Goal: Navigation & Orientation: Find specific page/section

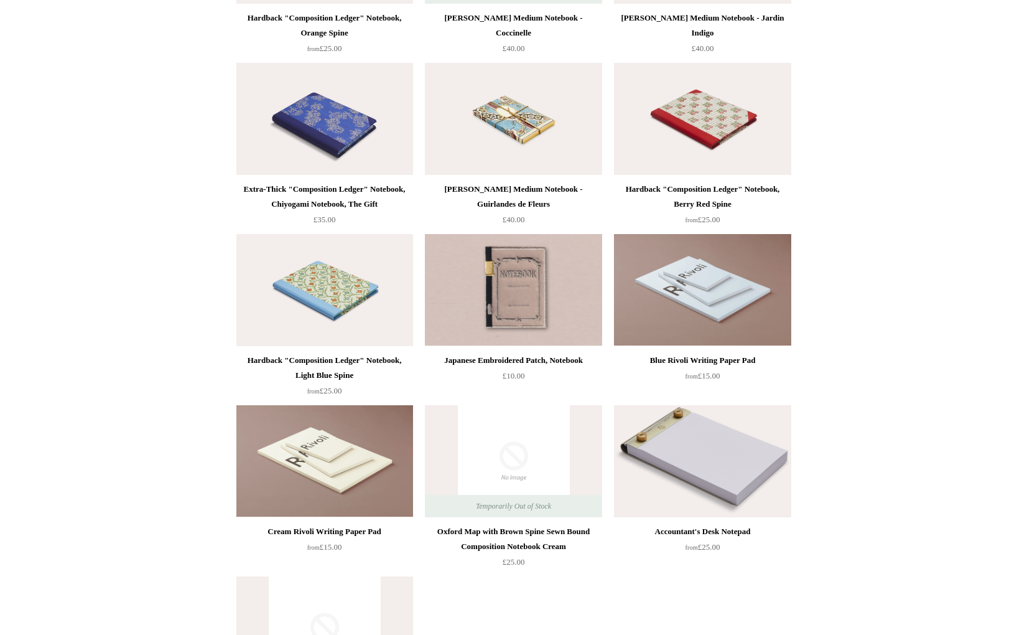
scroll to position [7015, 0]
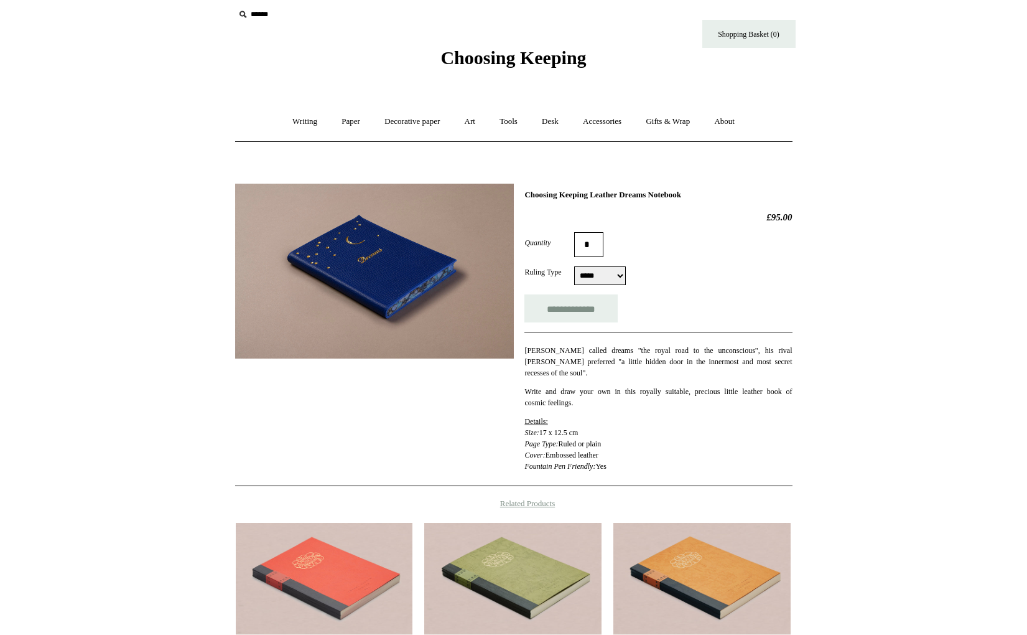
scroll to position [7, 0]
click at [390, 295] on img at bounding box center [374, 271] width 279 height 175
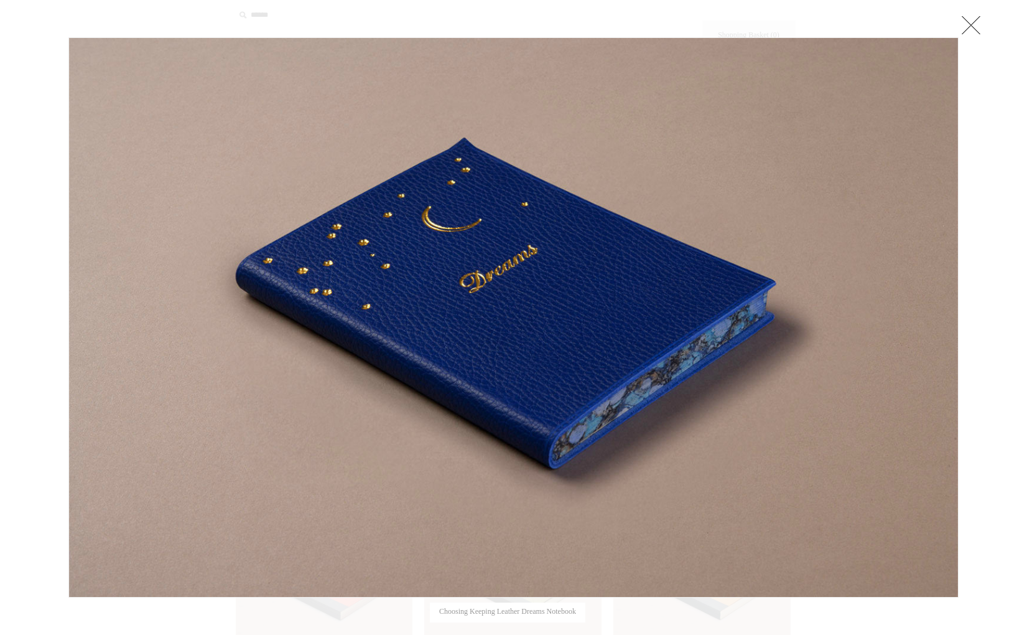
click at [990, 19] on div at bounding box center [513, 438] width 1027 height 890
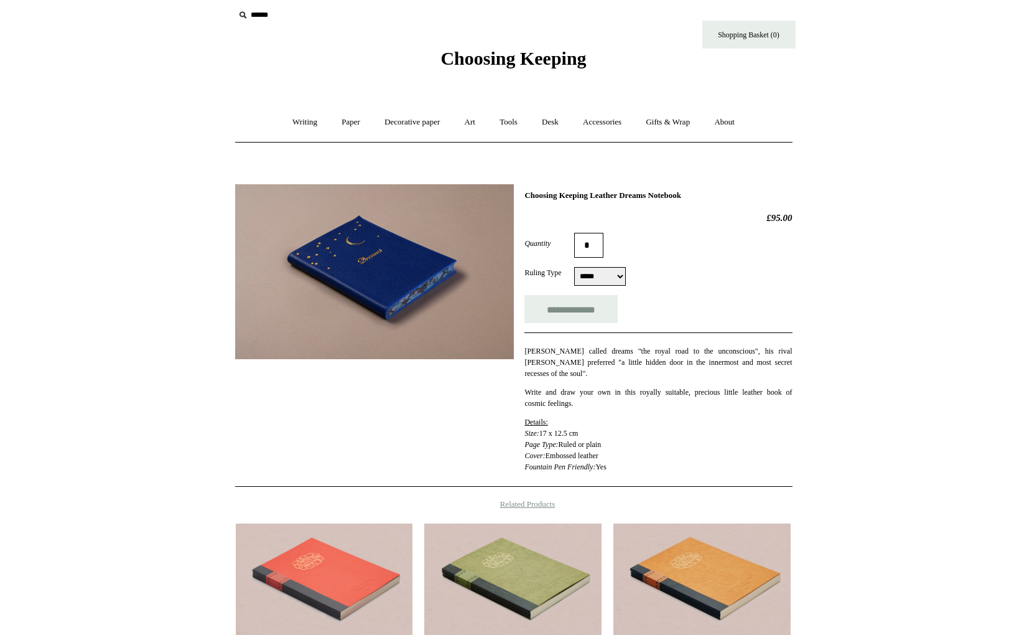
scroll to position [0, 0]
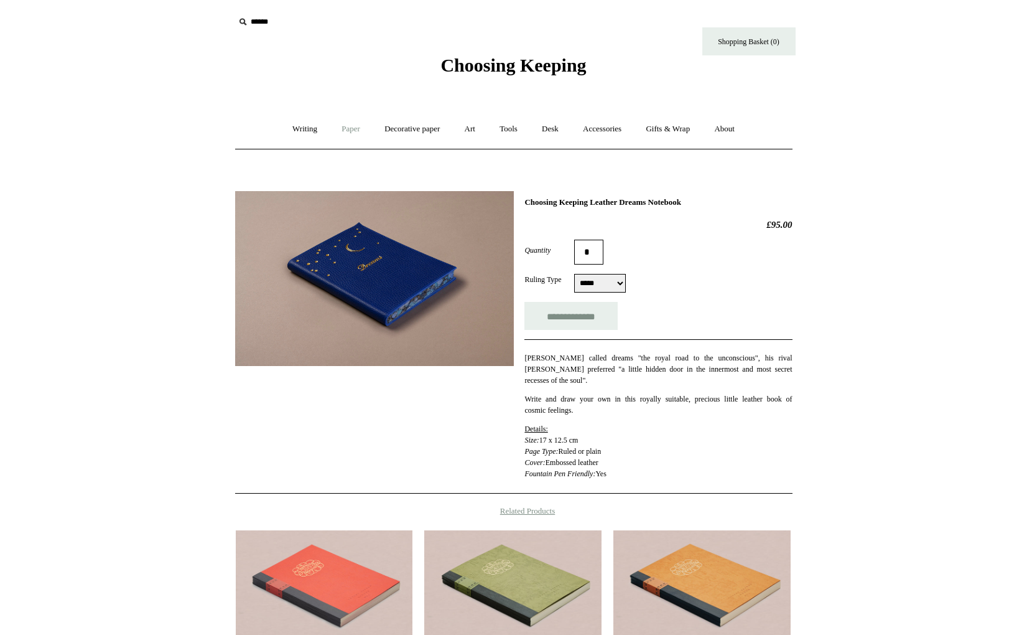
click at [345, 131] on link "Paper +" at bounding box center [350, 129] width 41 height 33
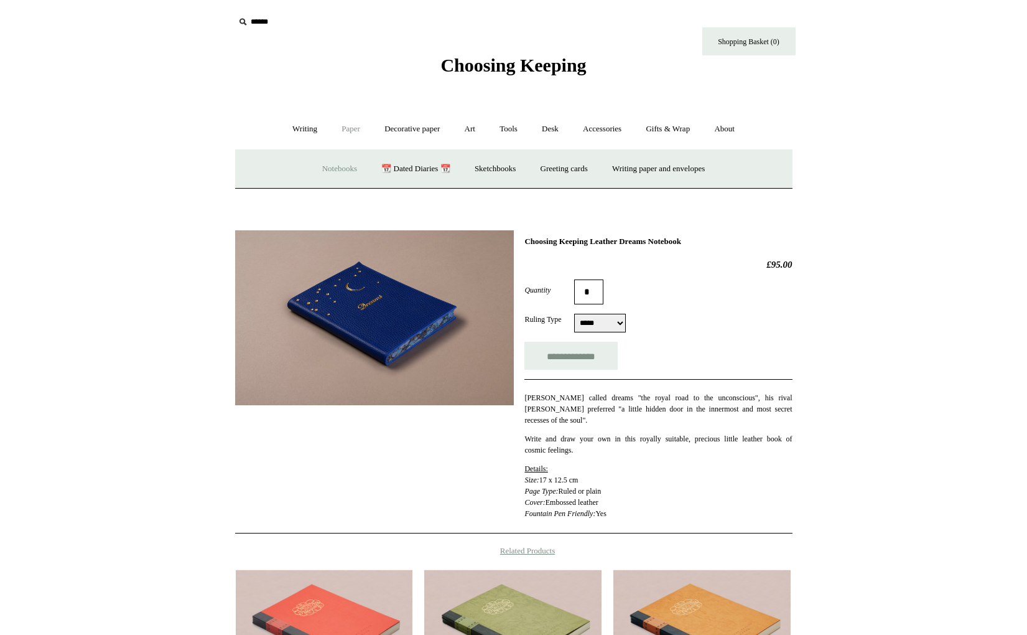
click at [327, 164] on link "Notebooks +" at bounding box center [339, 168] width 57 height 33
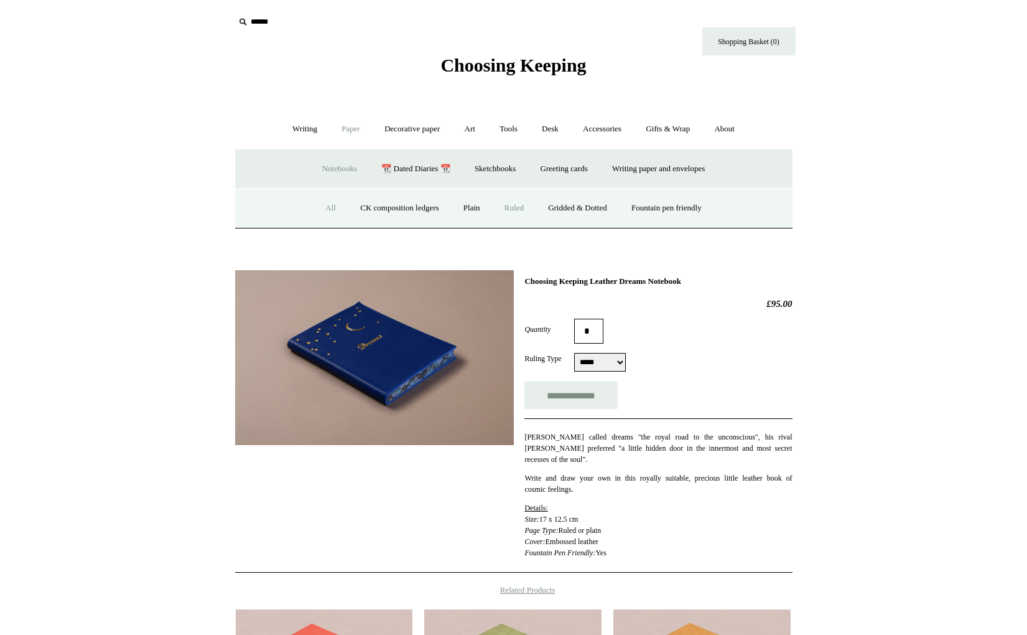
click at [514, 210] on link "Ruled" at bounding box center [514, 208] width 42 height 33
